Goal: Browse casually

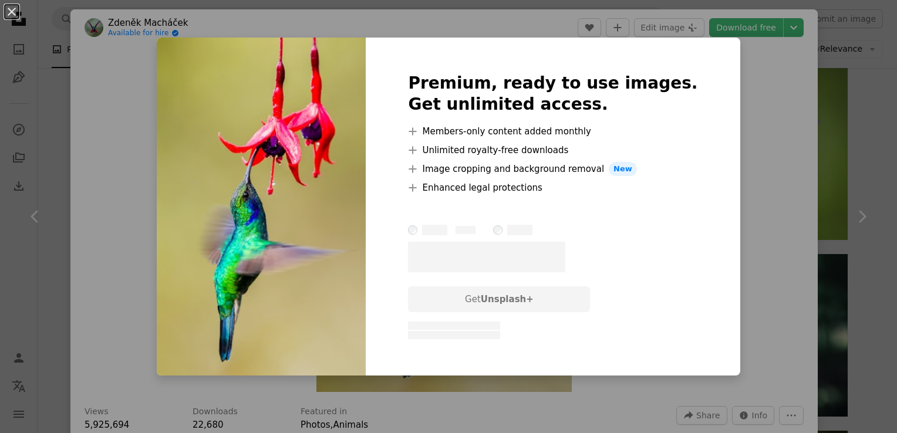
scroll to position [59, 0]
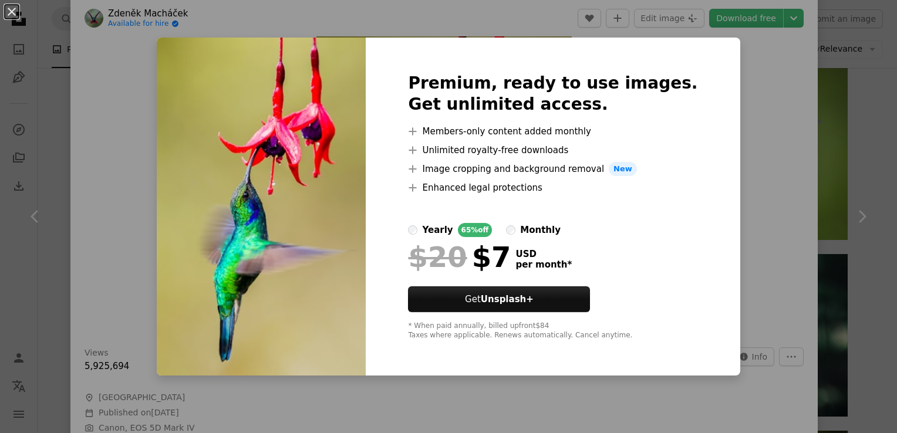
click at [758, 150] on div "An X shape Premium, ready to use images. Get unlimited access. A plus sign Memb…" at bounding box center [448, 216] width 897 height 433
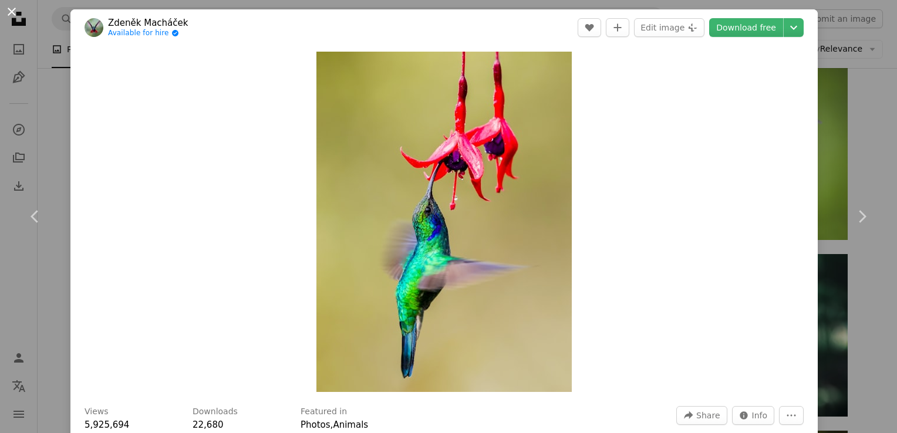
click at [11, 6] on button "An X shape" at bounding box center [12, 12] width 14 height 14
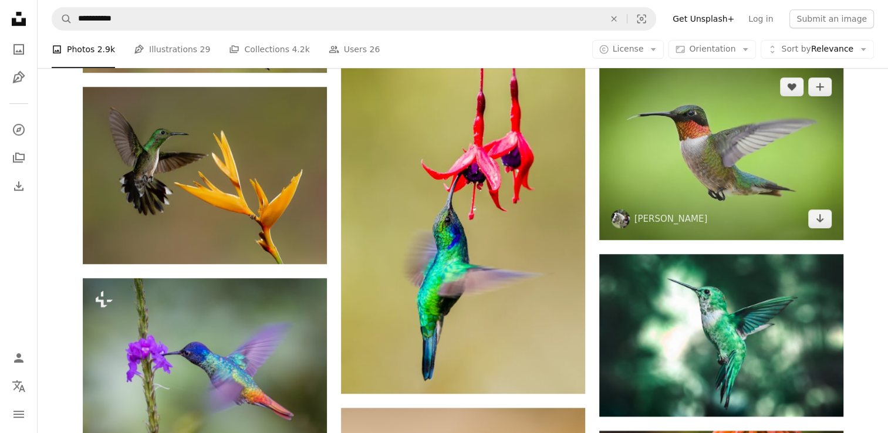
click at [665, 177] on img at bounding box center [721, 153] width 244 height 174
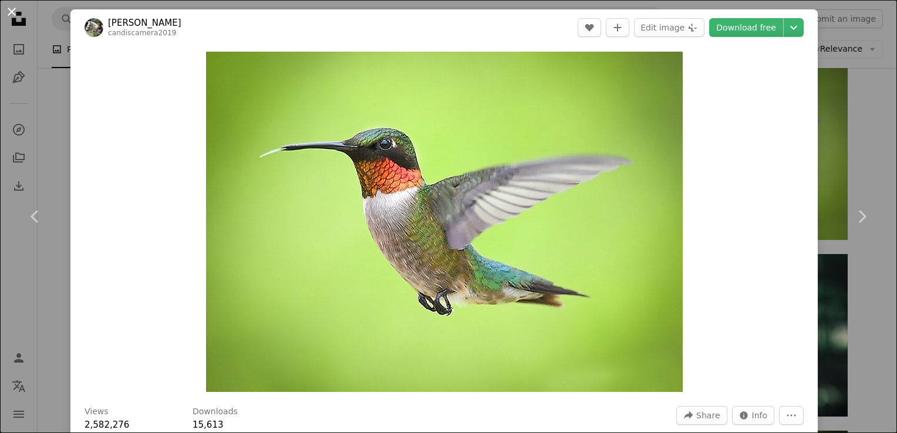
click at [9, 6] on button "An X shape" at bounding box center [12, 12] width 14 height 14
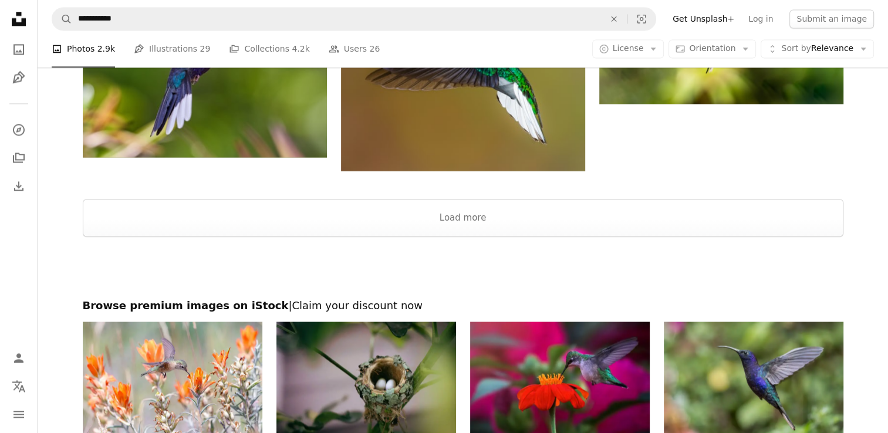
scroll to position [1936, 0]
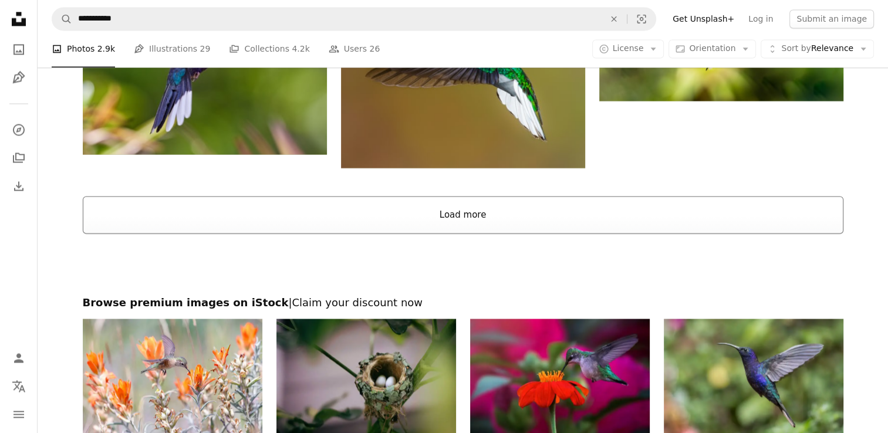
click at [459, 210] on button "Load more" at bounding box center [463, 215] width 760 height 38
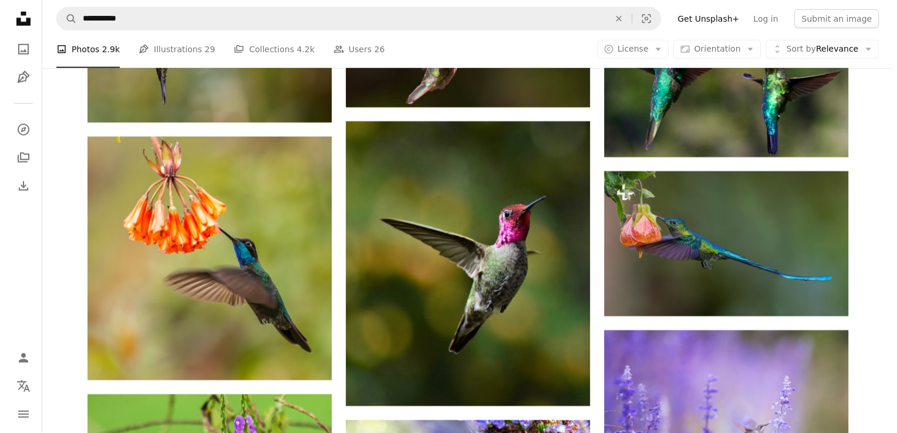
scroll to position [3286, 0]
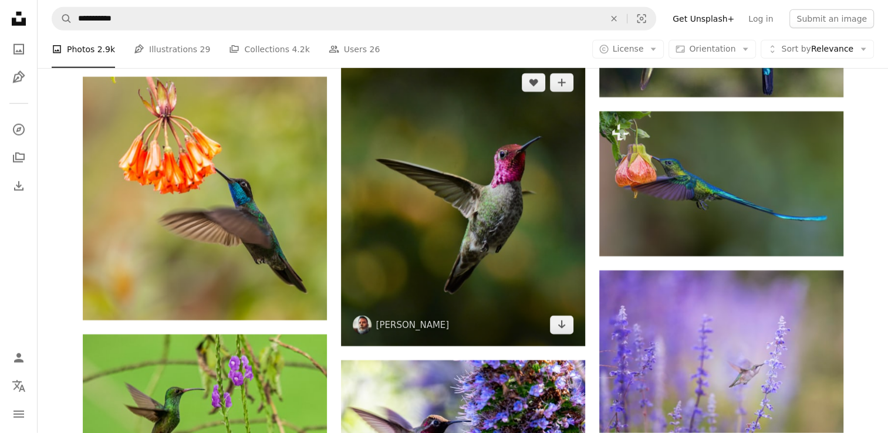
click at [547, 261] on img at bounding box center [463, 204] width 244 height 285
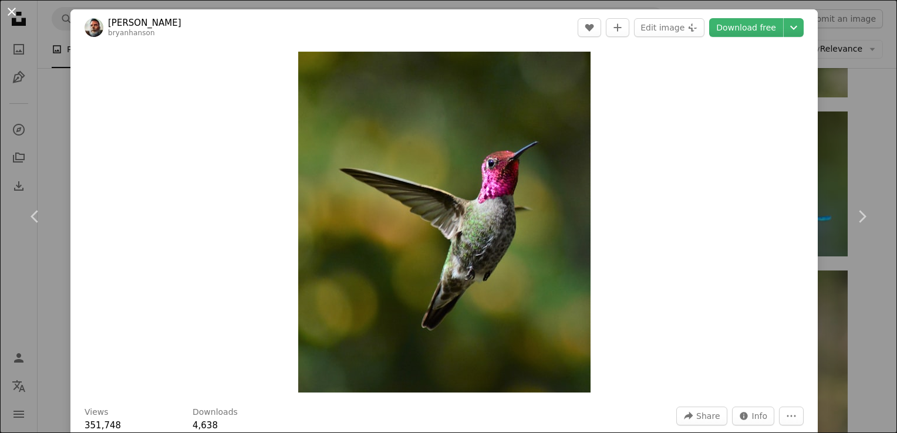
click at [11, 11] on button "An X shape" at bounding box center [12, 12] width 14 height 14
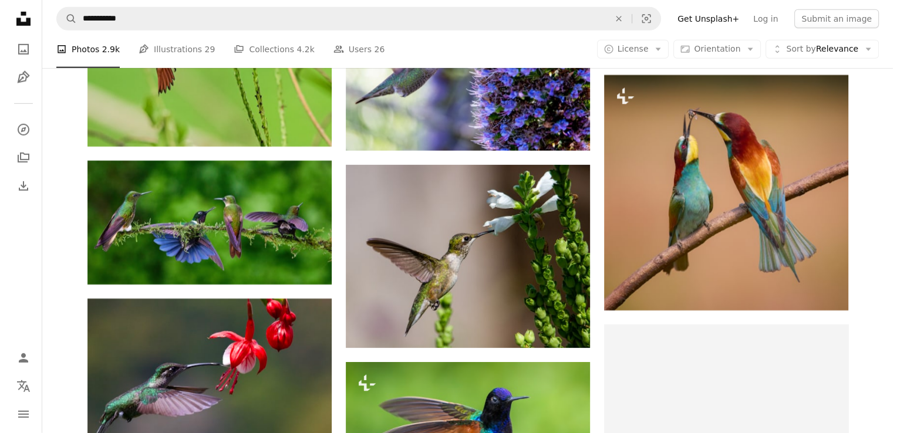
scroll to position [3638, 0]
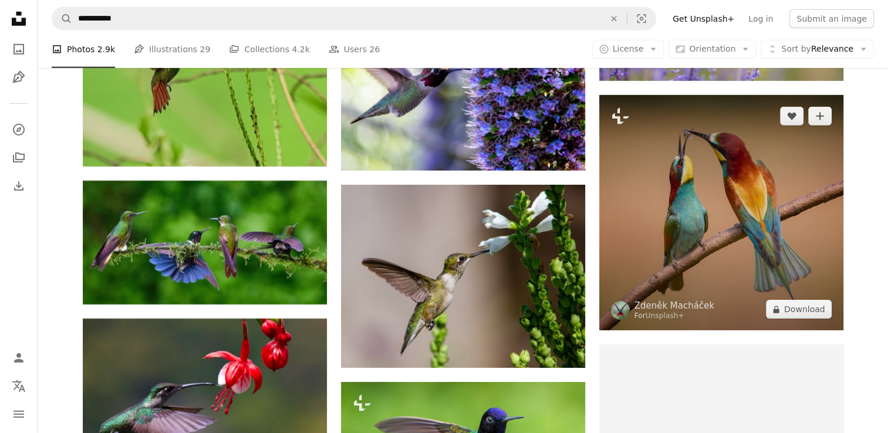
click at [642, 212] on img at bounding box center [721, 213] width 244 height 236
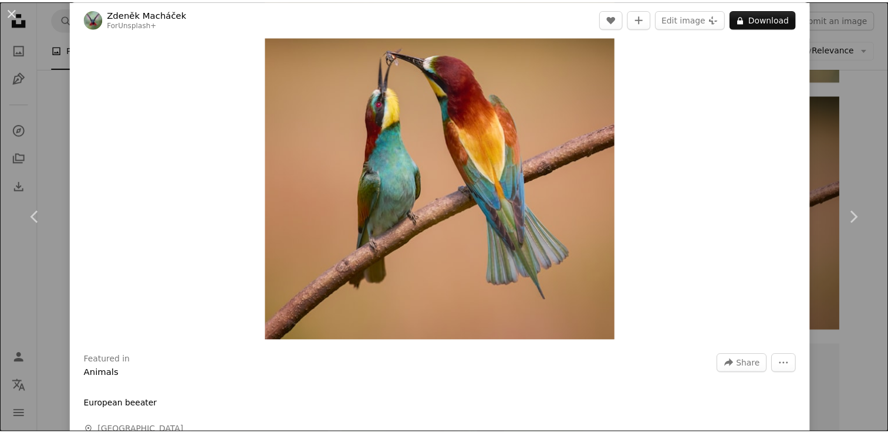
scroll to position [117, 0]
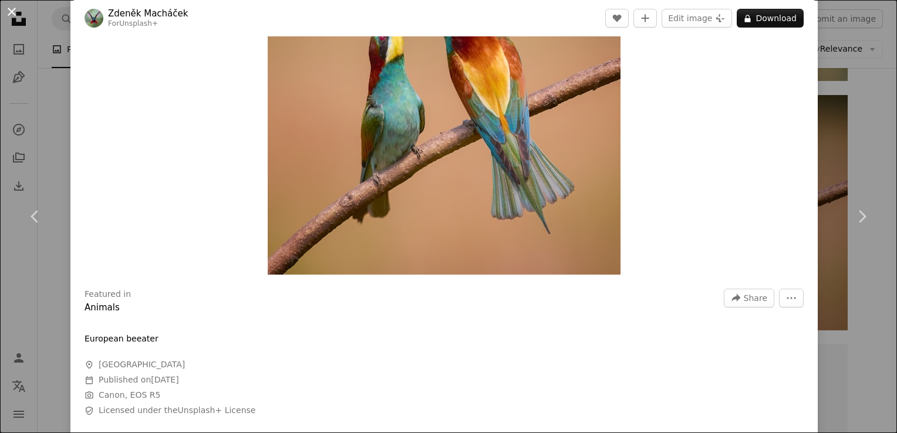
click at [12, 6] on button "An X shape" at bounding box center [12, 12] width 14 height 14
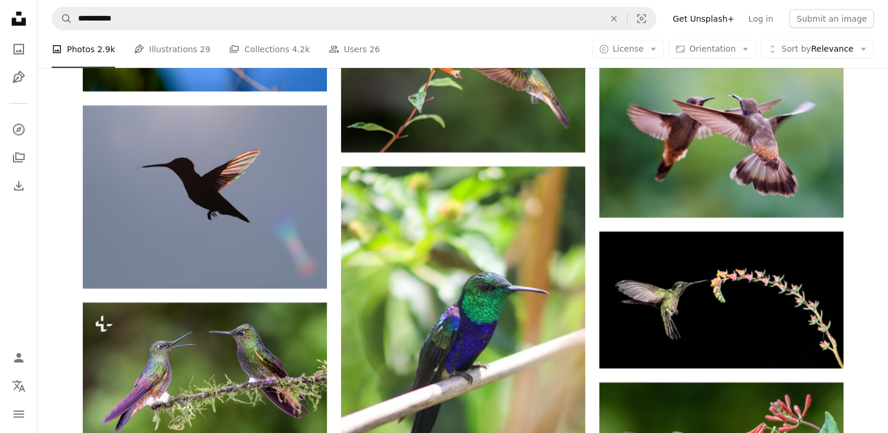
scroll to position [7628, 0]
